Goal: Information Seeking & Learning: Learn about a topic

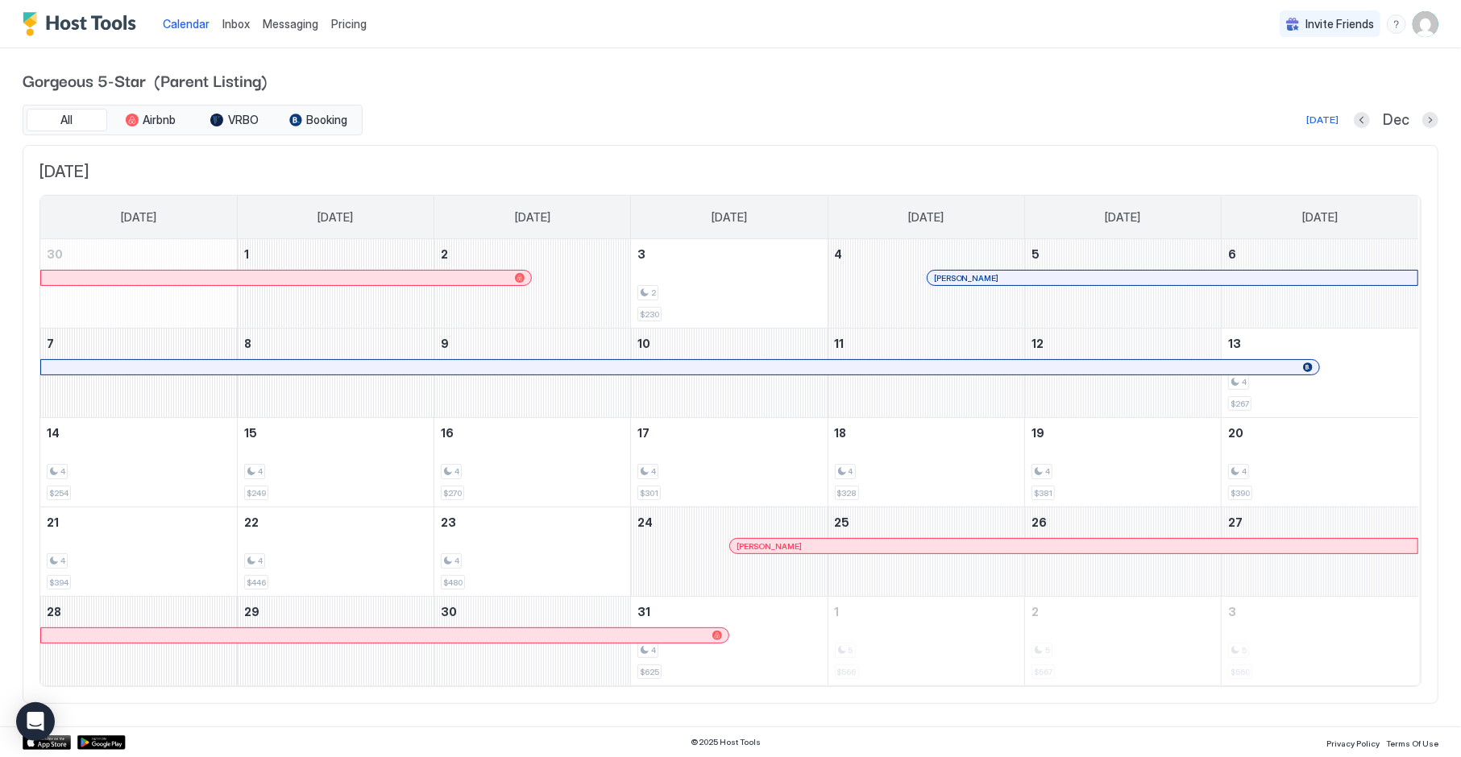
click at [342, 29] on span "Pricing" at bounding box center [348, 24] width 35 height 15
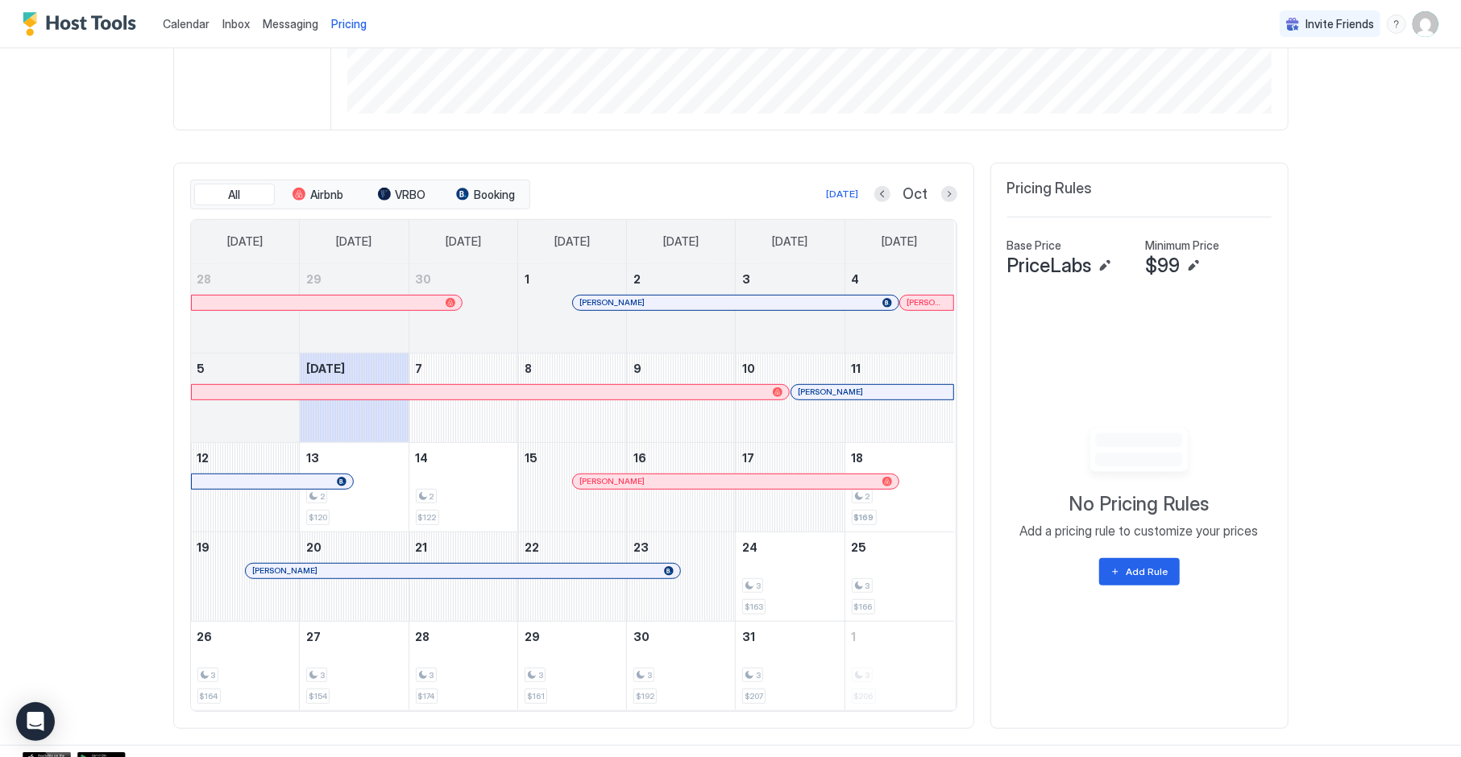
scroll to position [384, 0]
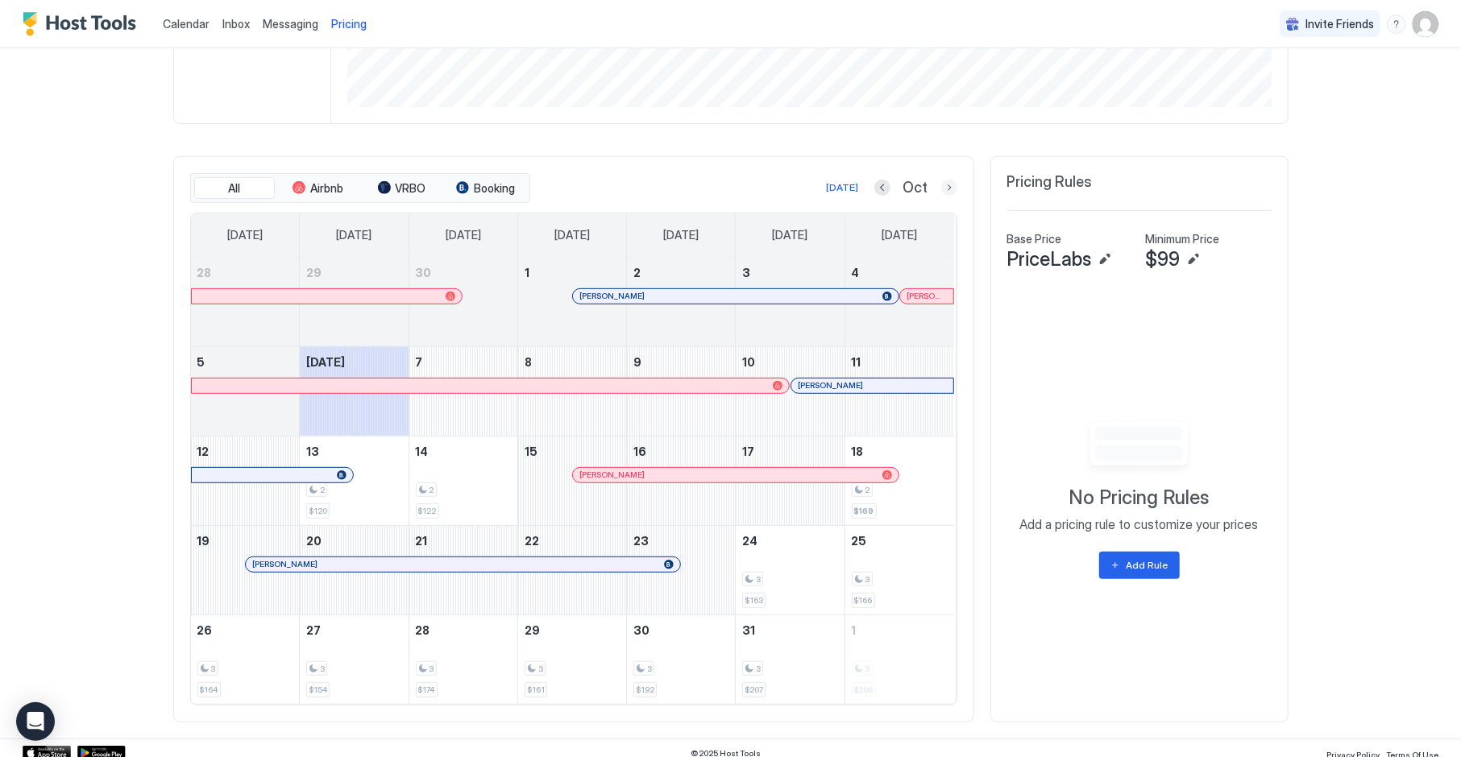
click at [951, 193] on button "Next month" at bounding box center [949, 188] width 16 height 16
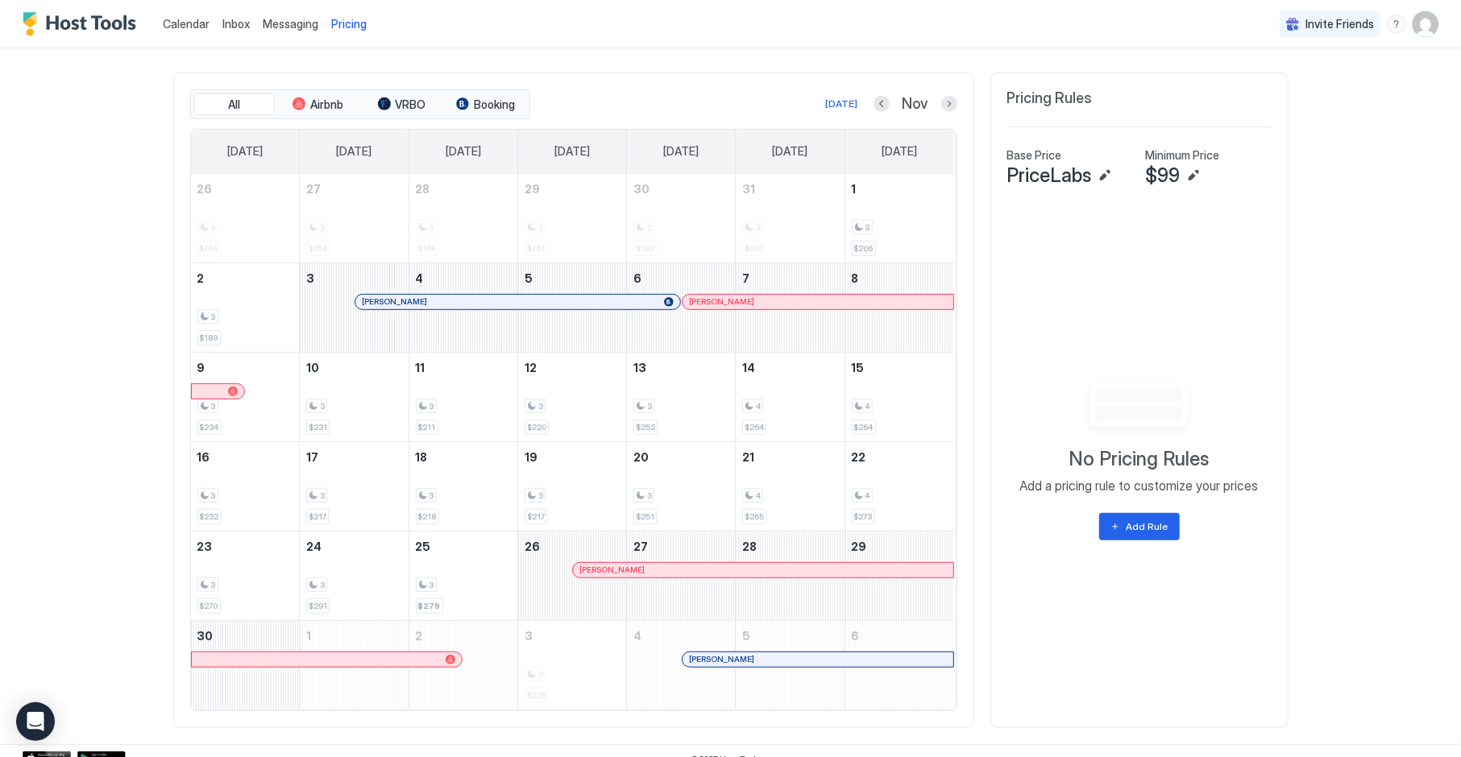
scroll to position [474, 0]
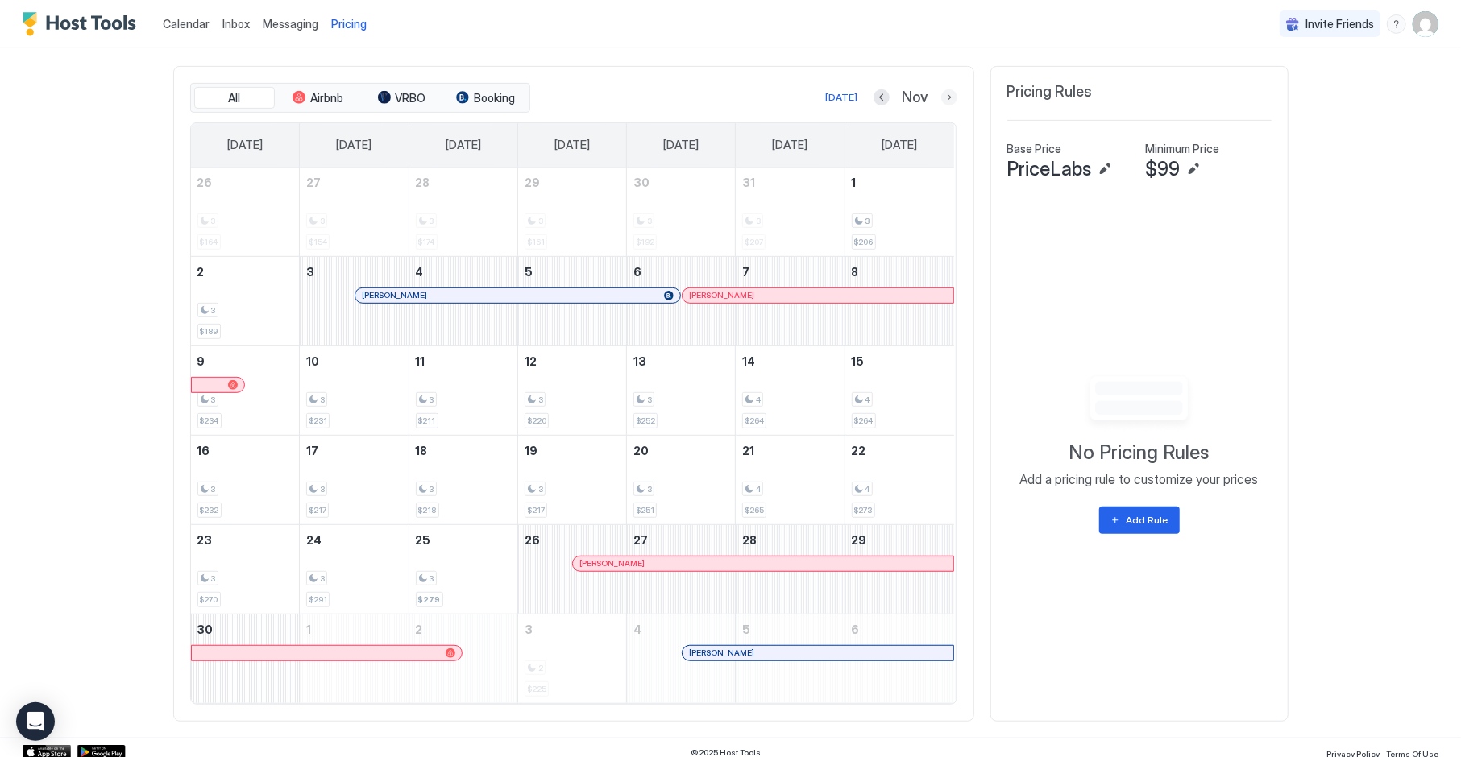
click at [952, 101] on button "Next month" at bounding box center [949, 97] width 16 height 16
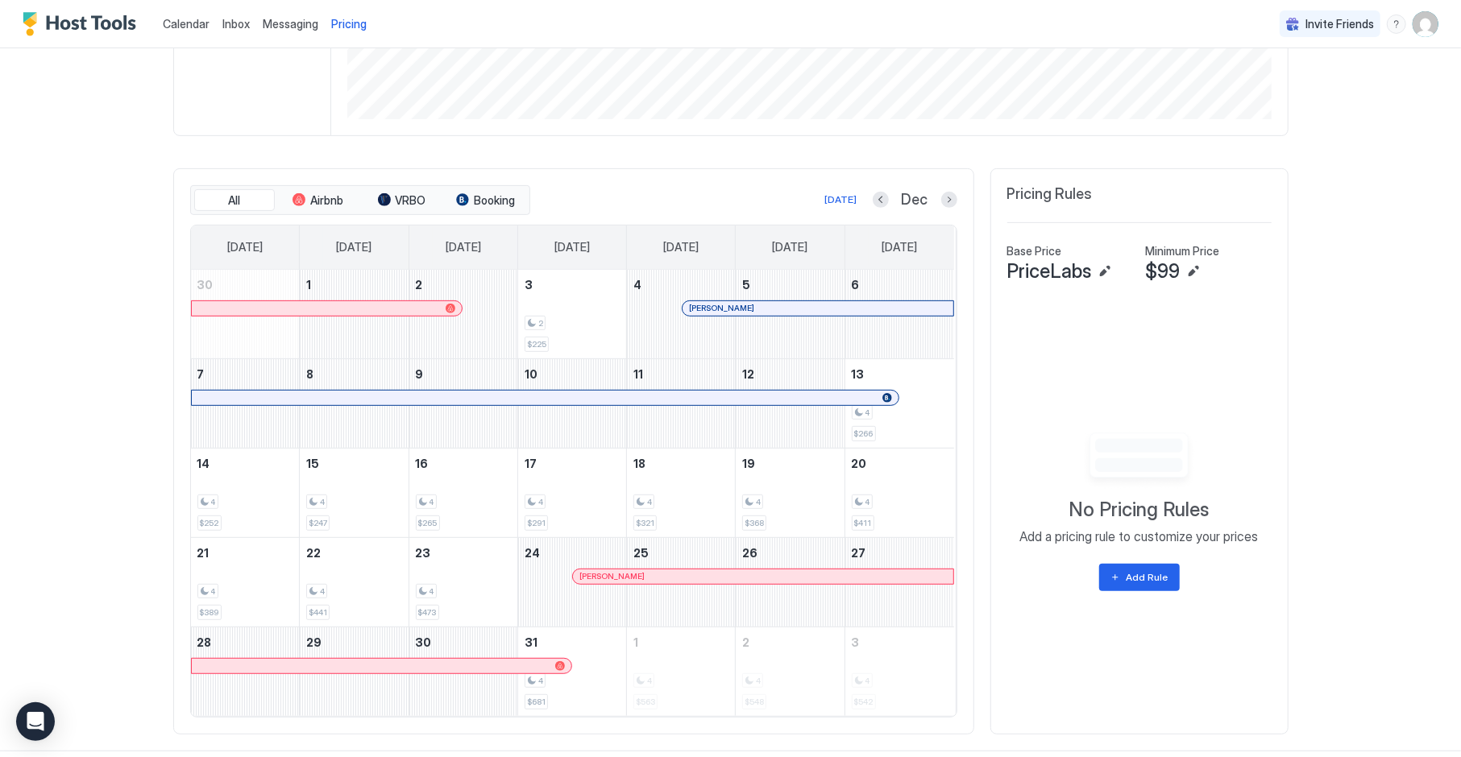
scroll to position [365, 0]
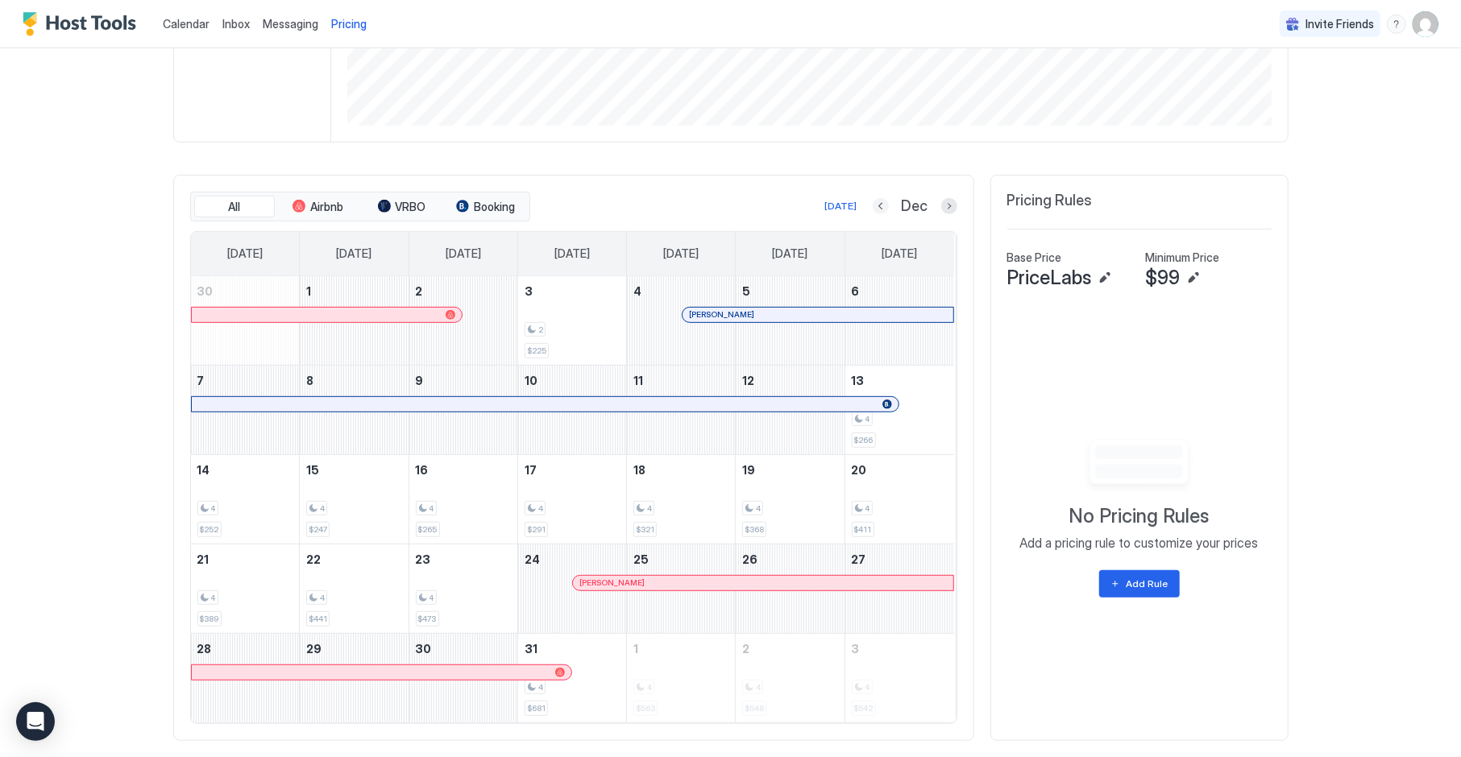
click at [881, 210] on button "Previous month" at bounding box center [881, 206] width 16 height 16
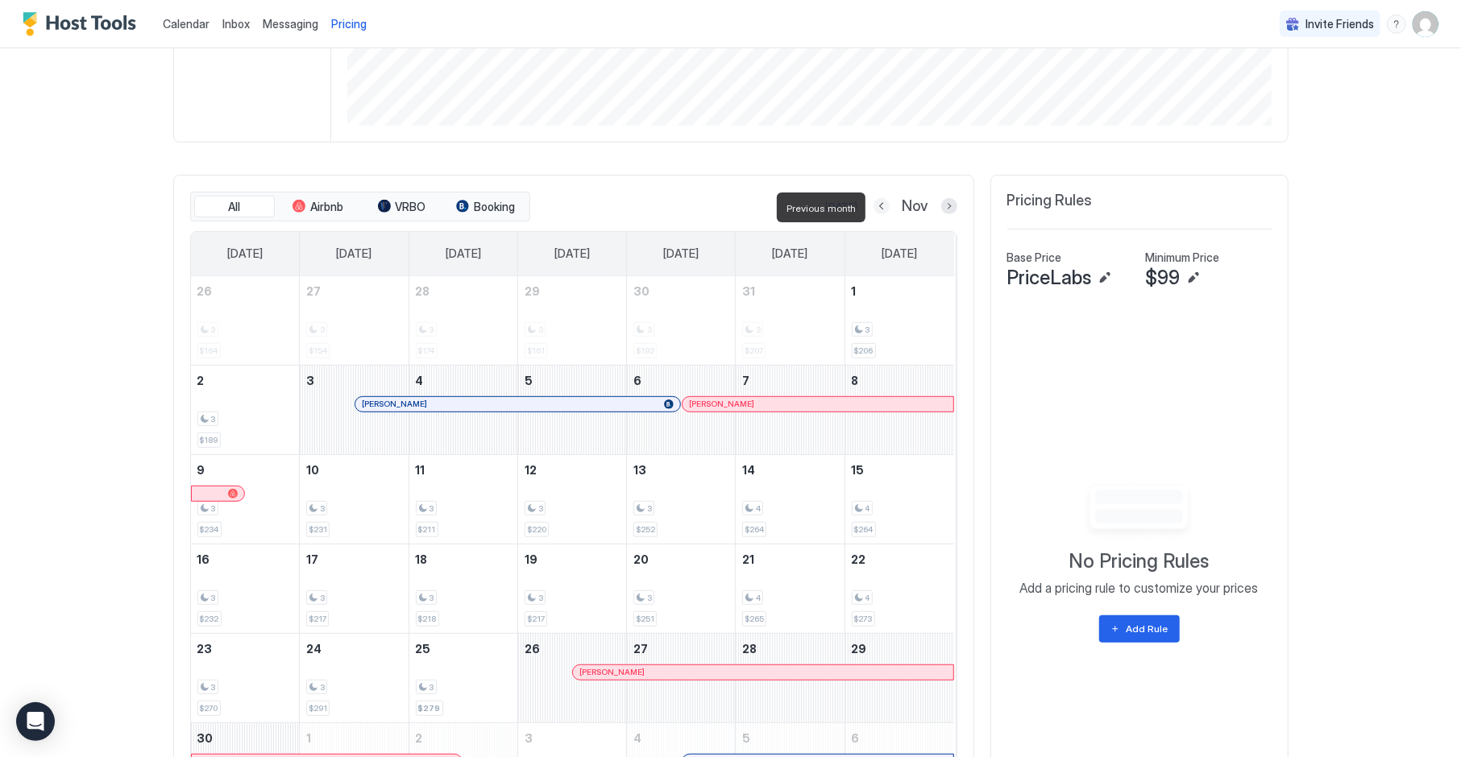
scroll to position [361, 0]
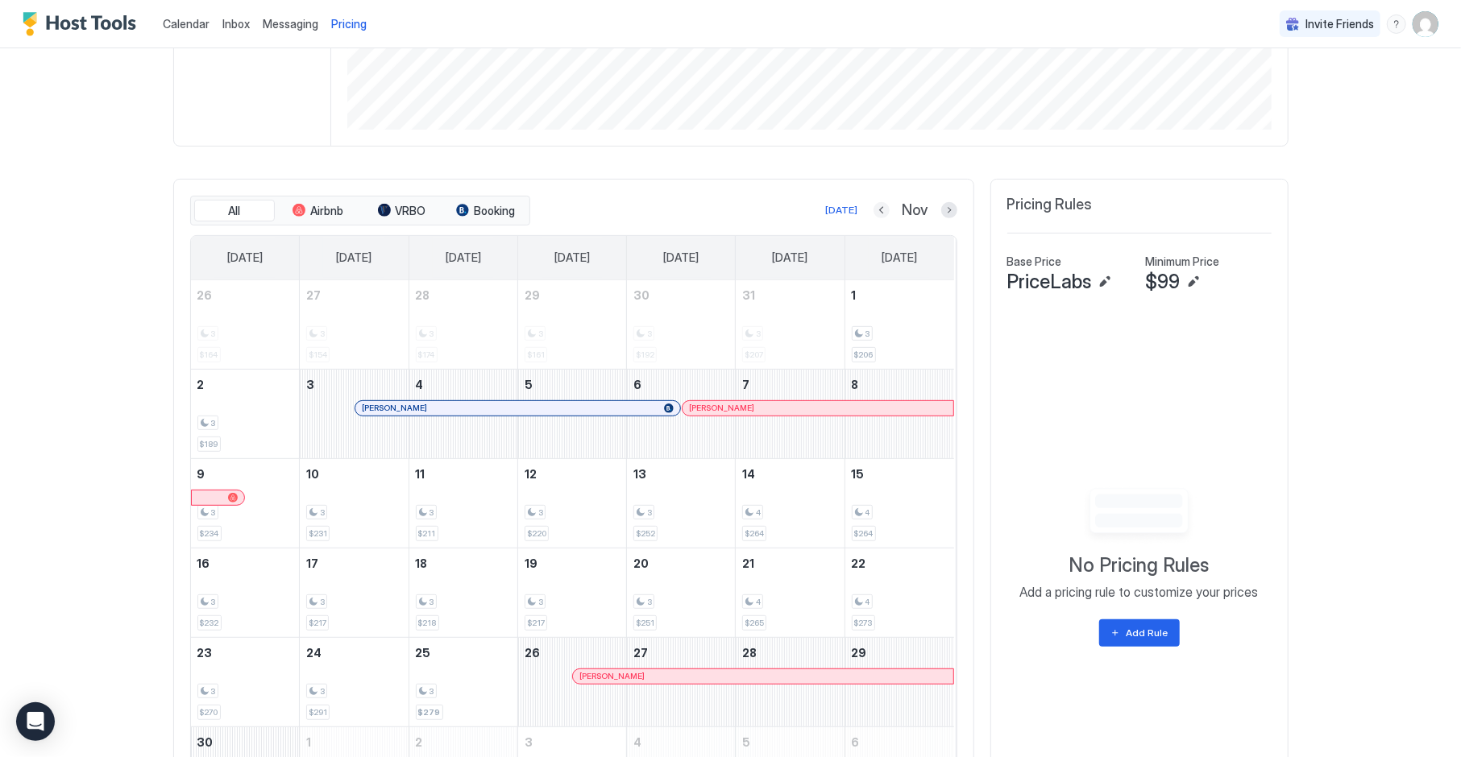
click at [881, 213] on button "Previous month" at bounding box center [882, 210] width 16 height 16
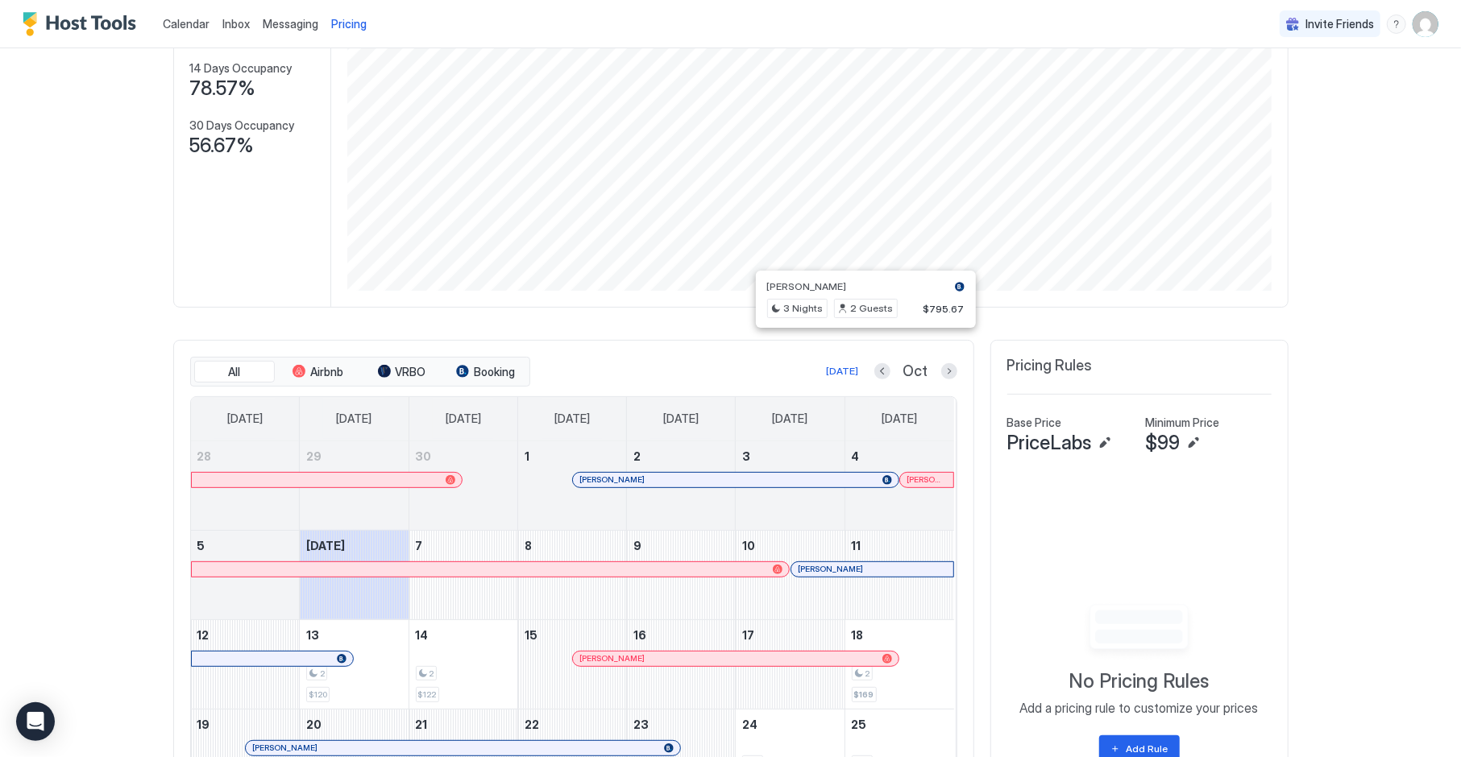
scroll to position [195, 0]
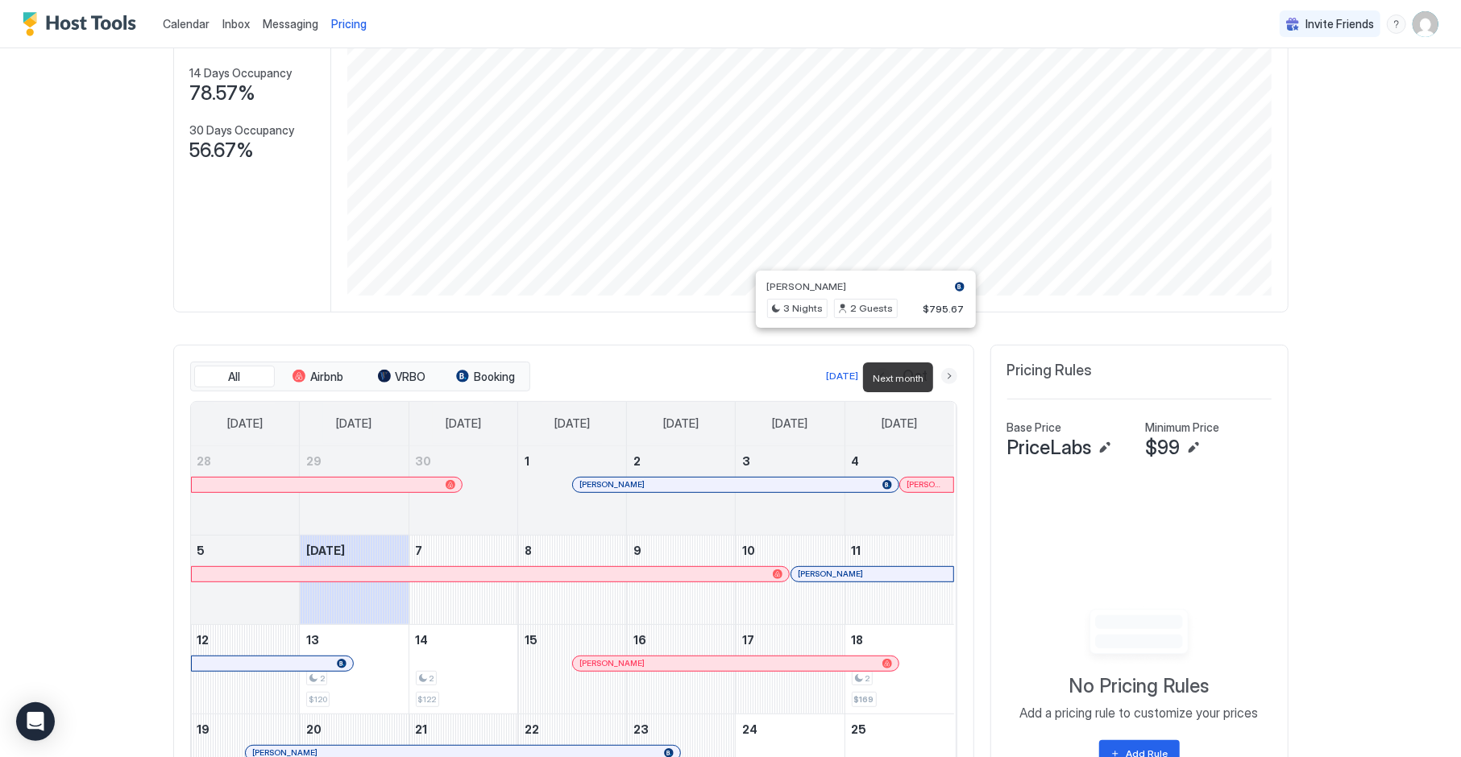
click at [952, 380] on button "Next month" at bounding box center [949, 376] width 16 height 16
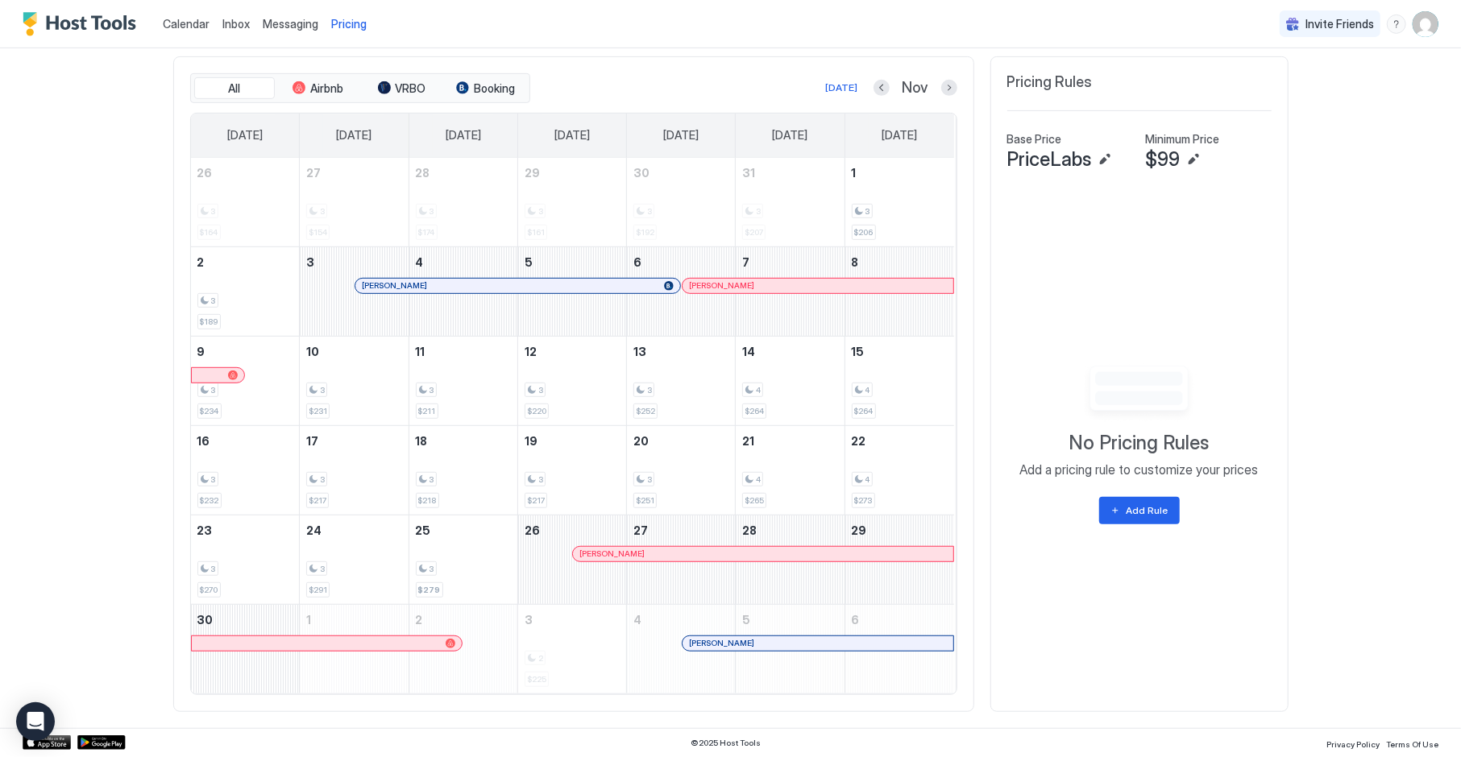
scroll to position [482, 0]
click at [943, 98] on div at bounding box center [949, 89] width 16 height 16
click at [948, 89] on button "Next month" at bounding box center [949, 89] width 16 height 16
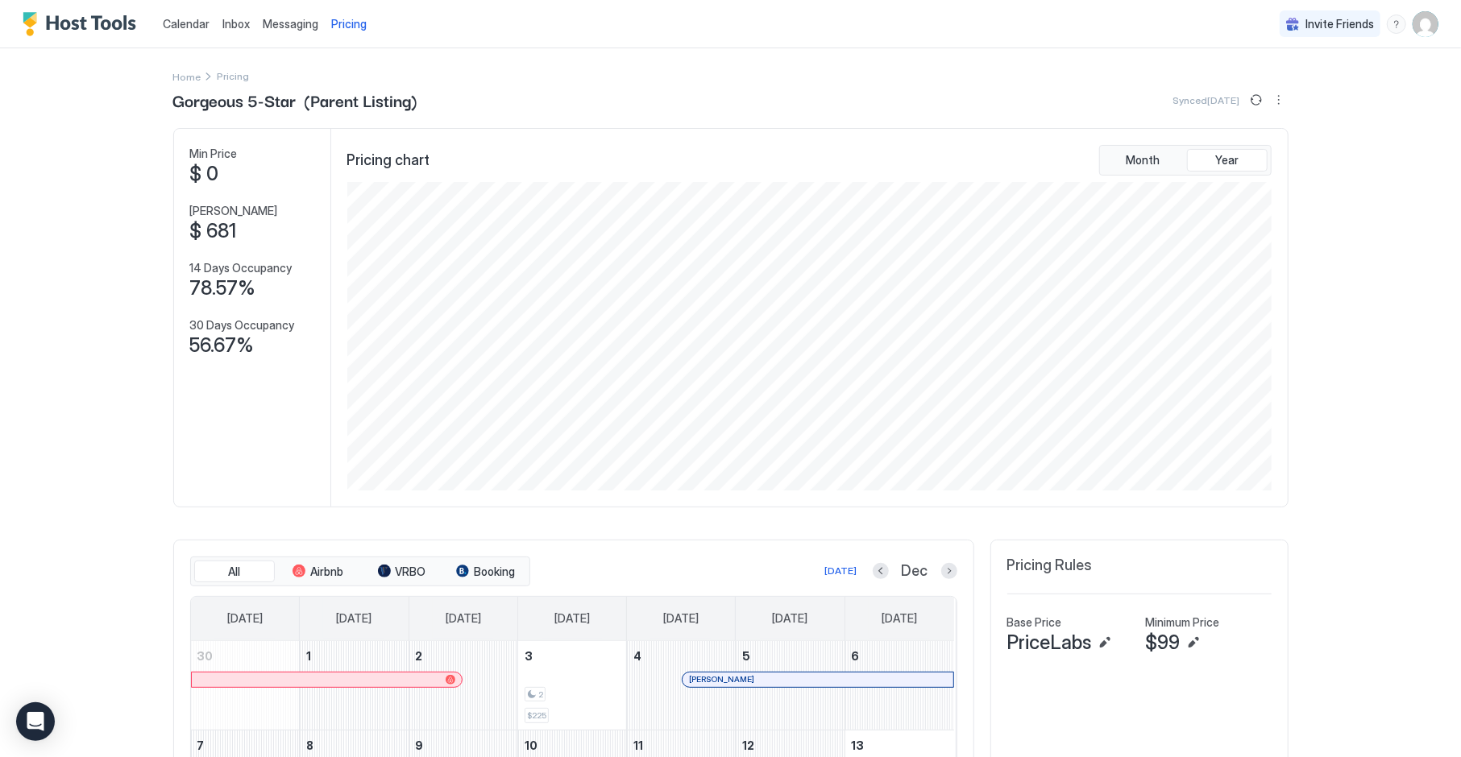
scroll to position [0, 0]
